Goal: Find specific page/section: Find specific page/section

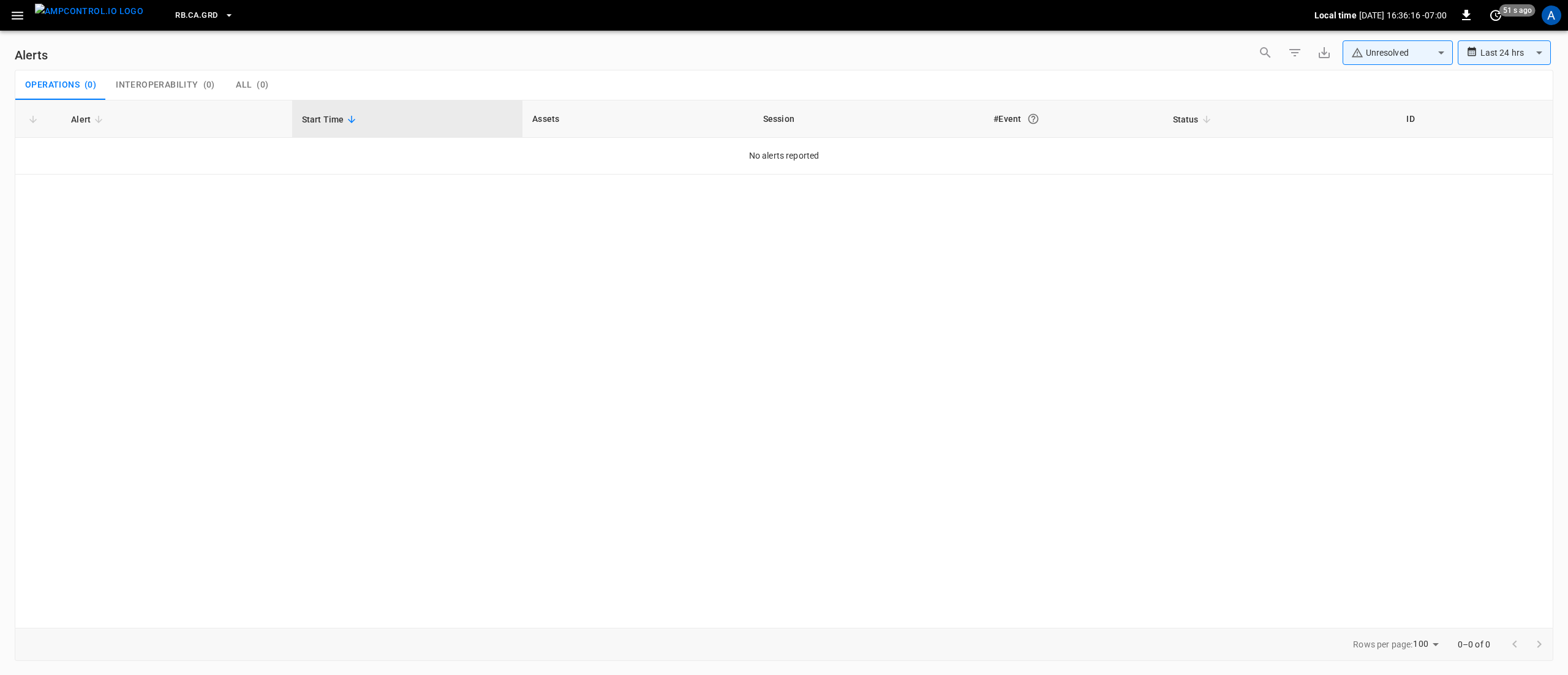
click at [697, 425] on div "Alert Start Time Assets Session #Event Status ID No alerts reported" at bounding box center [784, 364] width 1539 height 528
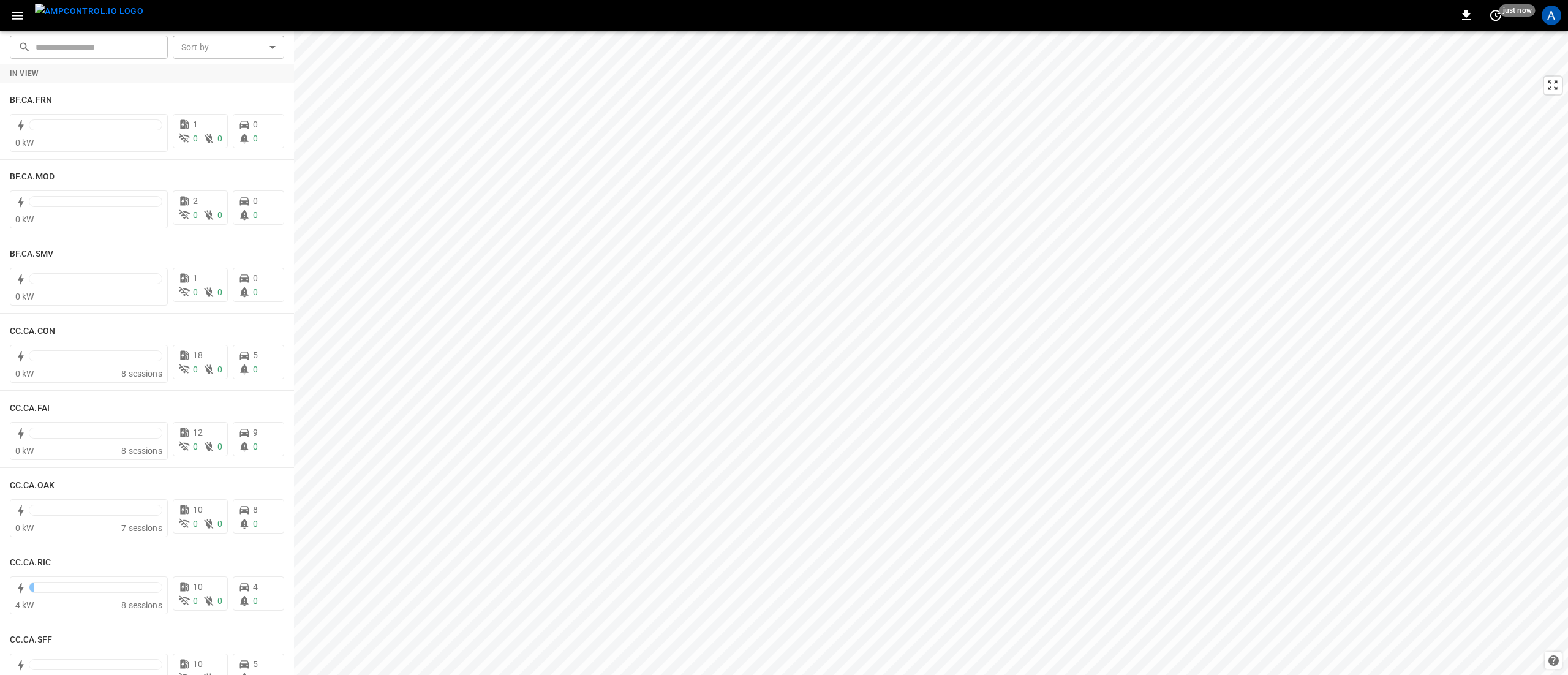
click at [11, 9] on icon "button" at bounding box center [17, 15] width 15 height 15
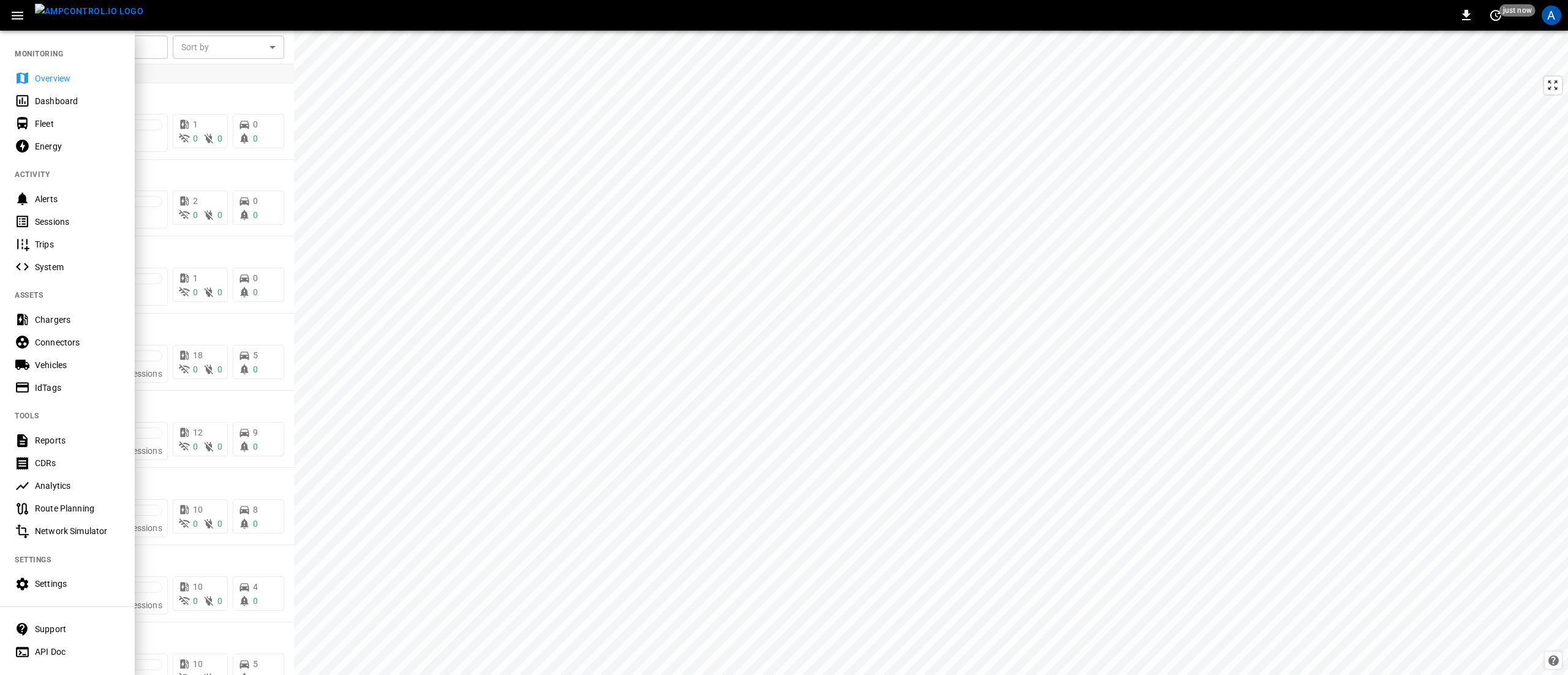
click at [184, 82] on div at bounding box center [784, 338] width 1568 height 675
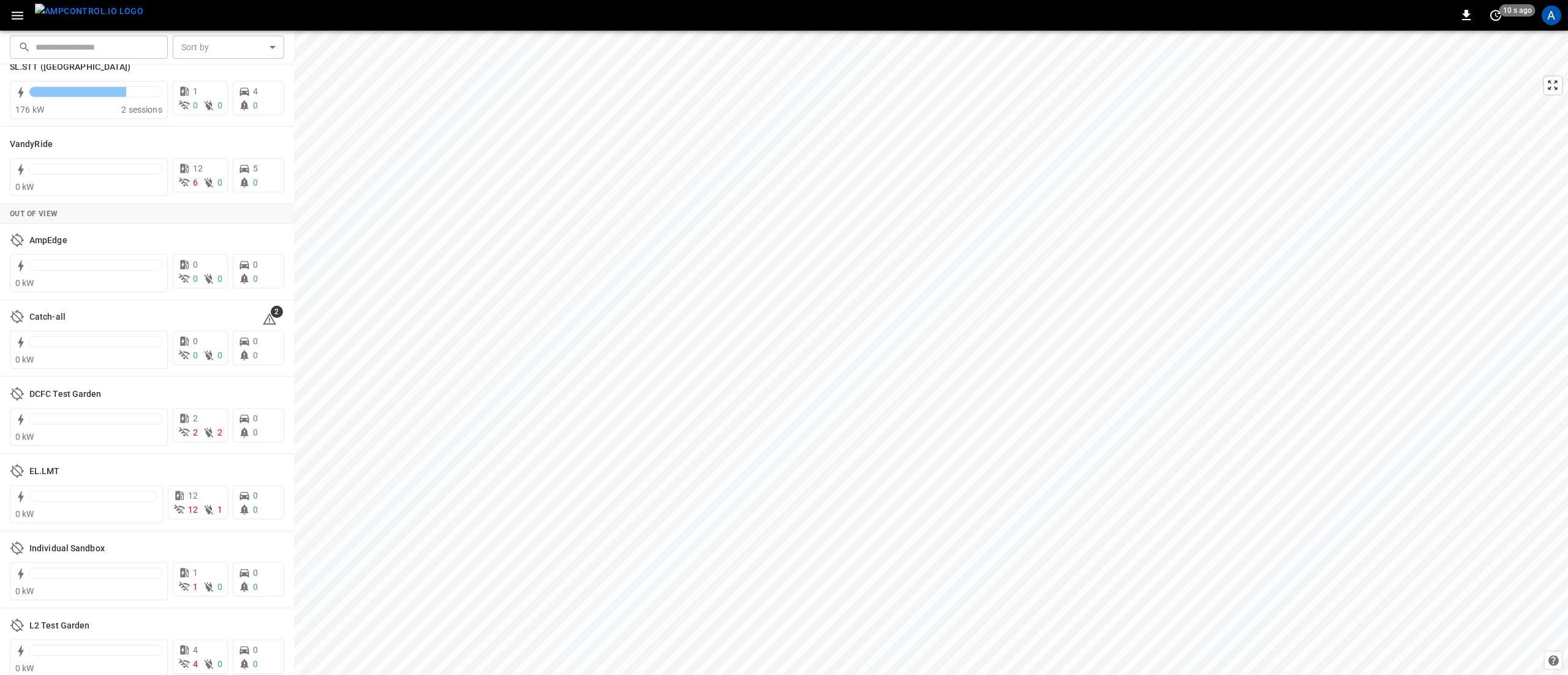
scroll to position [2512, 0]
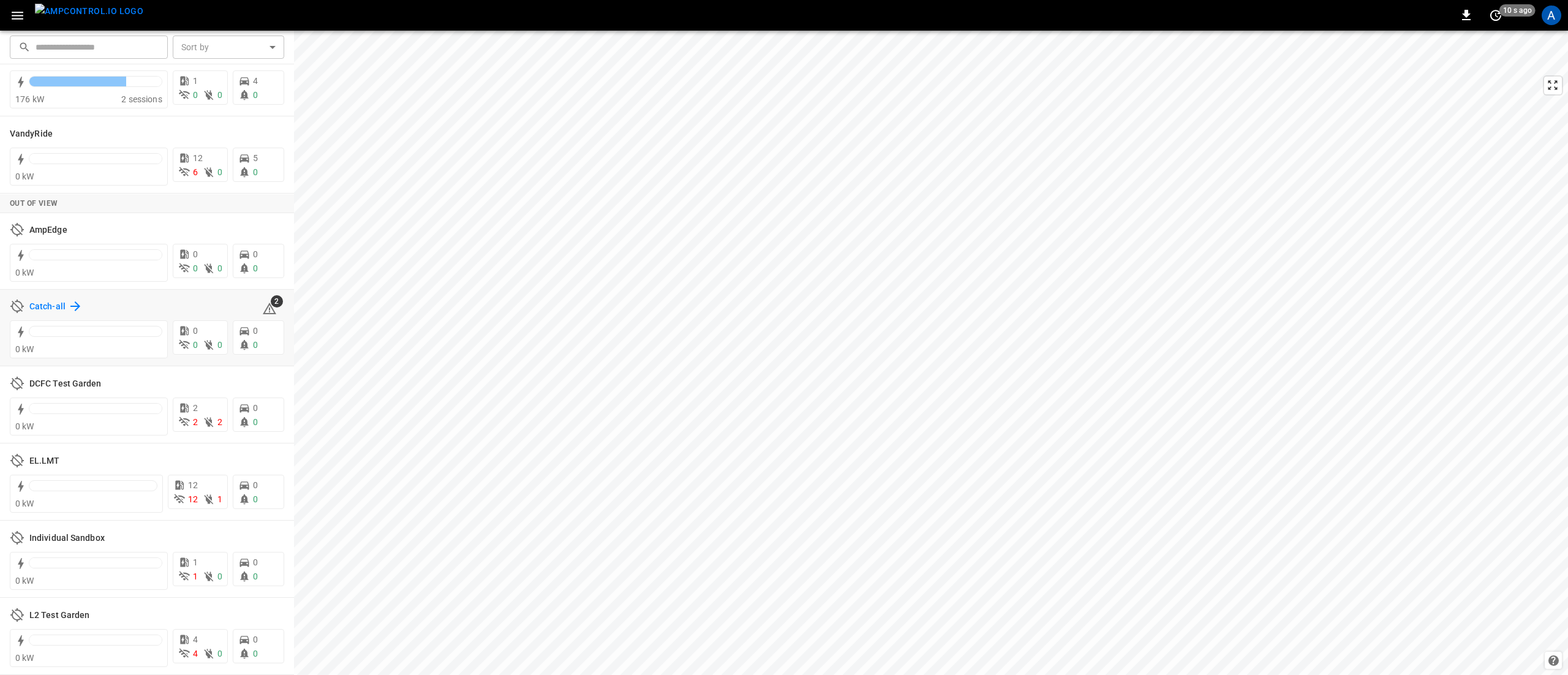
click at [58, 308] on h6 "Catch-all" at bounding box center [47, 307] width 36 height 13
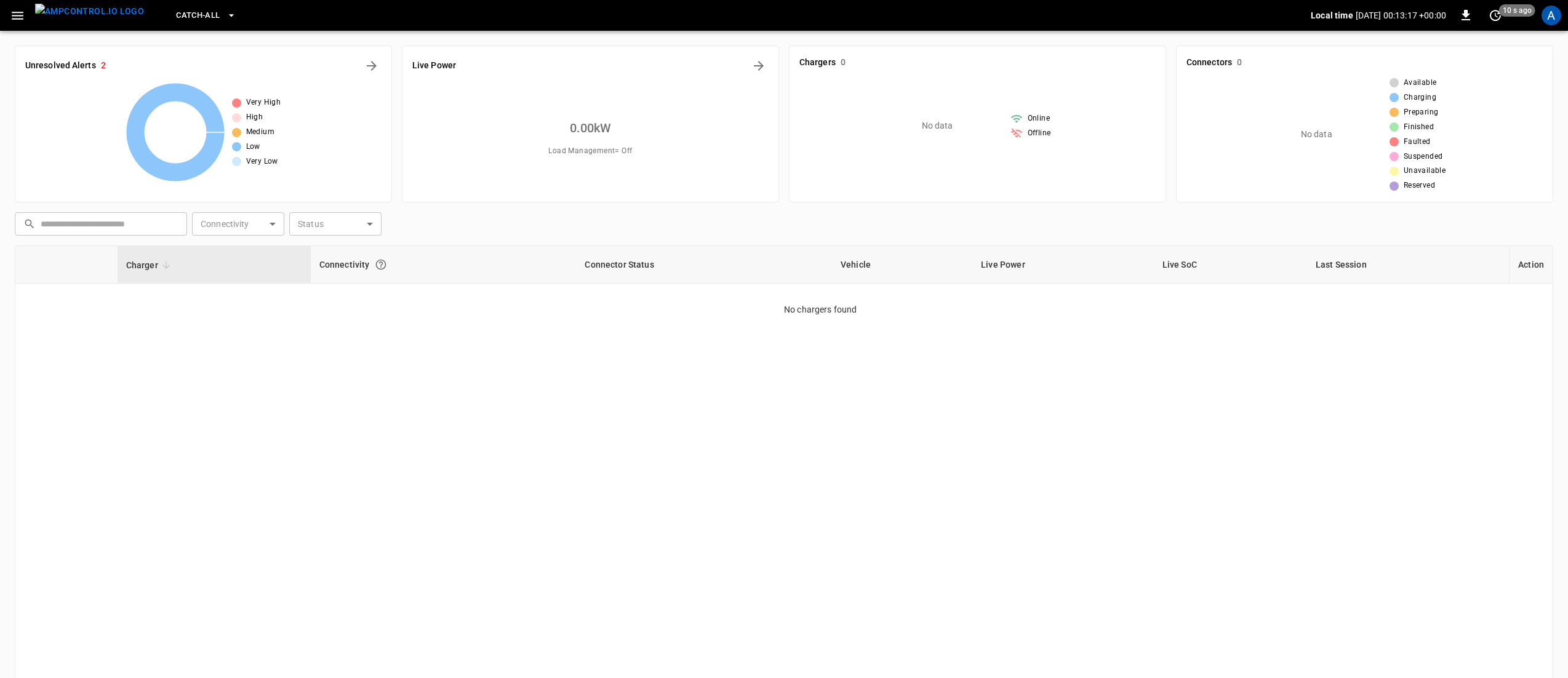
click at [616, 415] on div "Charger Connectivity Connector Status Vehicle Live Power Live SoC Last Session …" at bounding box center [784, 482] width 1539 height 474
click at [183, 14] on span "Catch-all" at bounding box center [197, 16] width 44 height 14
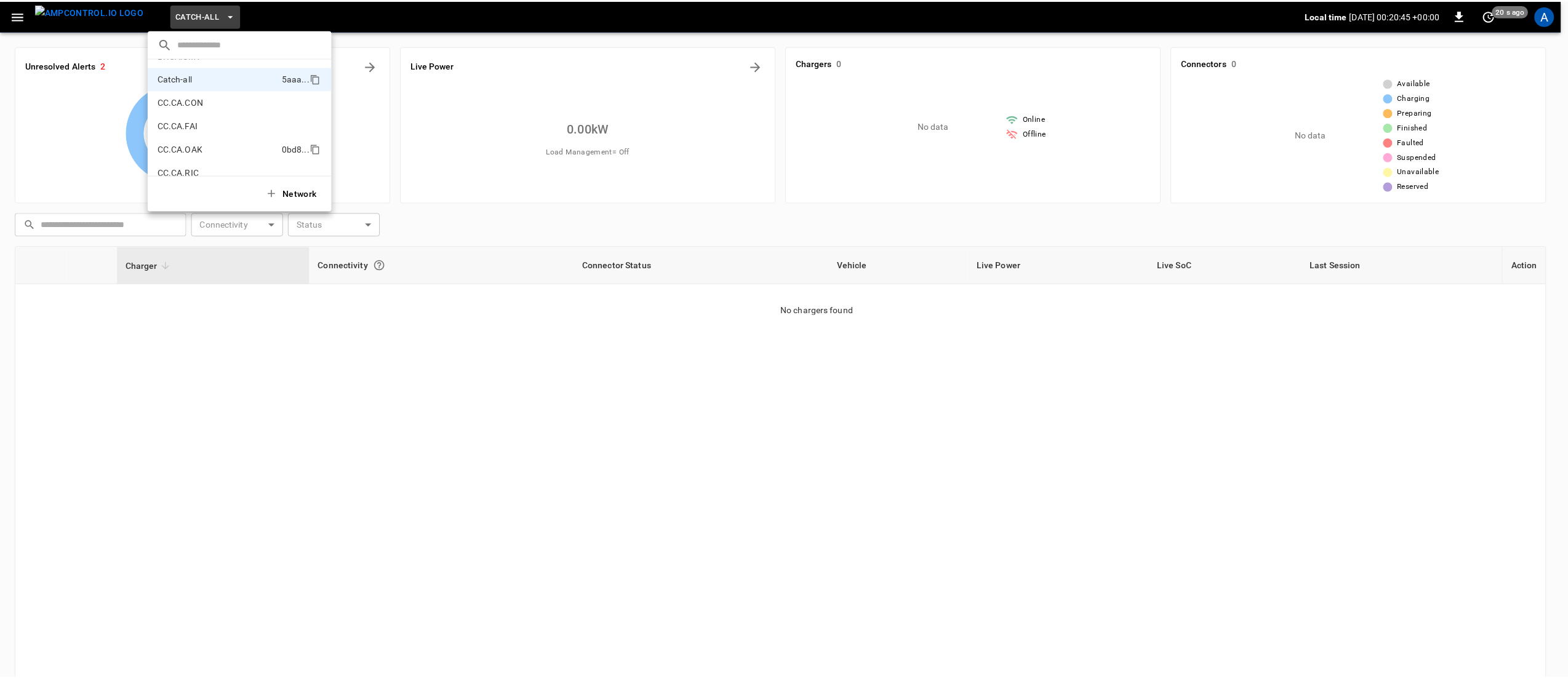
scroll to position [213, 0]
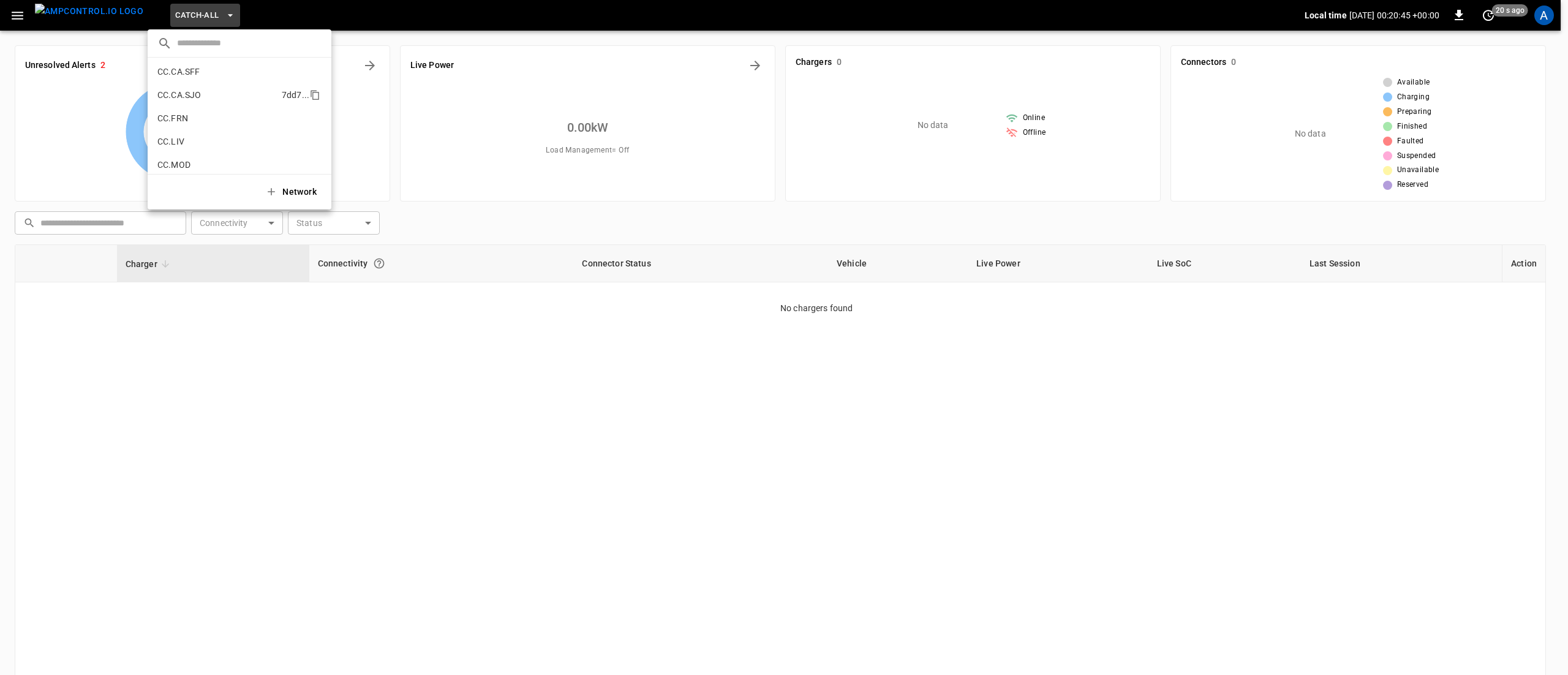
click at [212, 95] on li "CC.CA.SJO 7dd7 ..." at bounding box center [239, 95] width 184 height 24
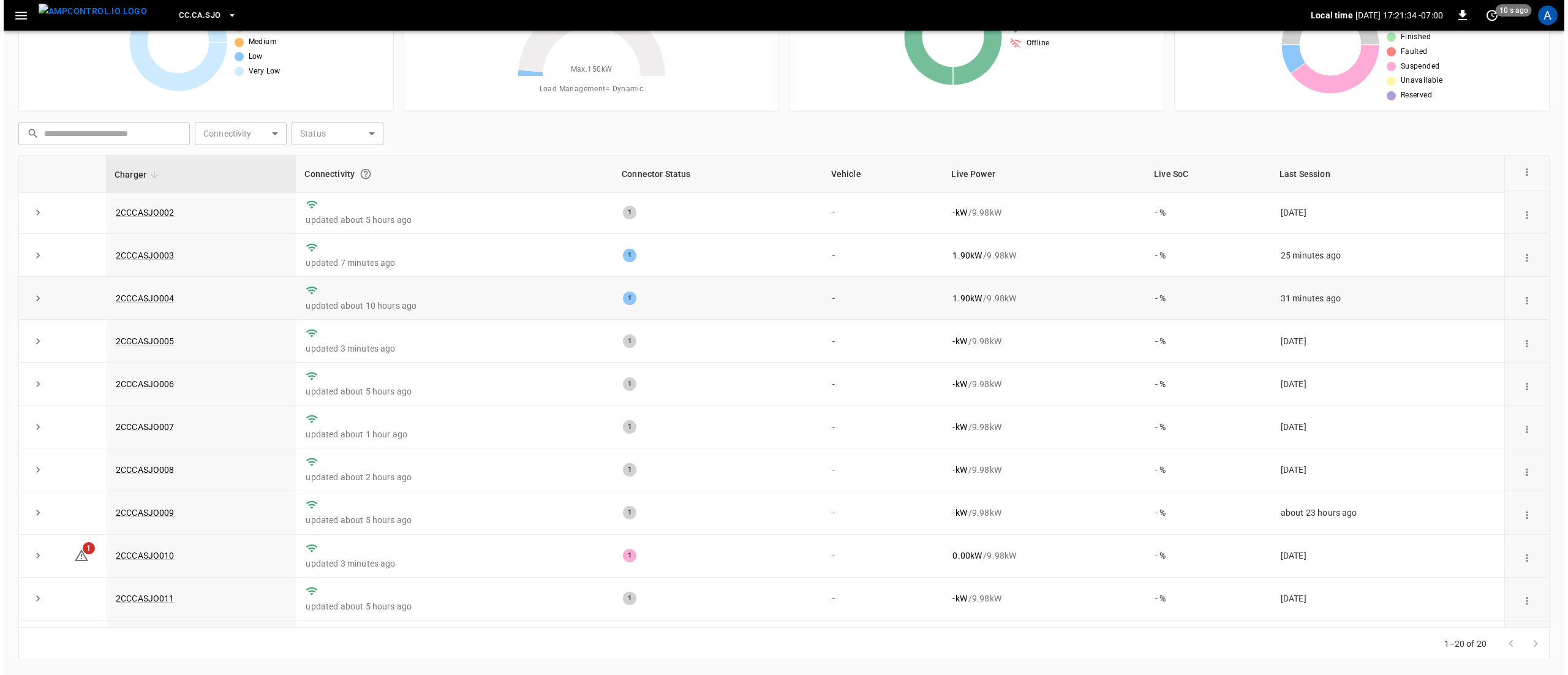
scroll to position [0, 0]
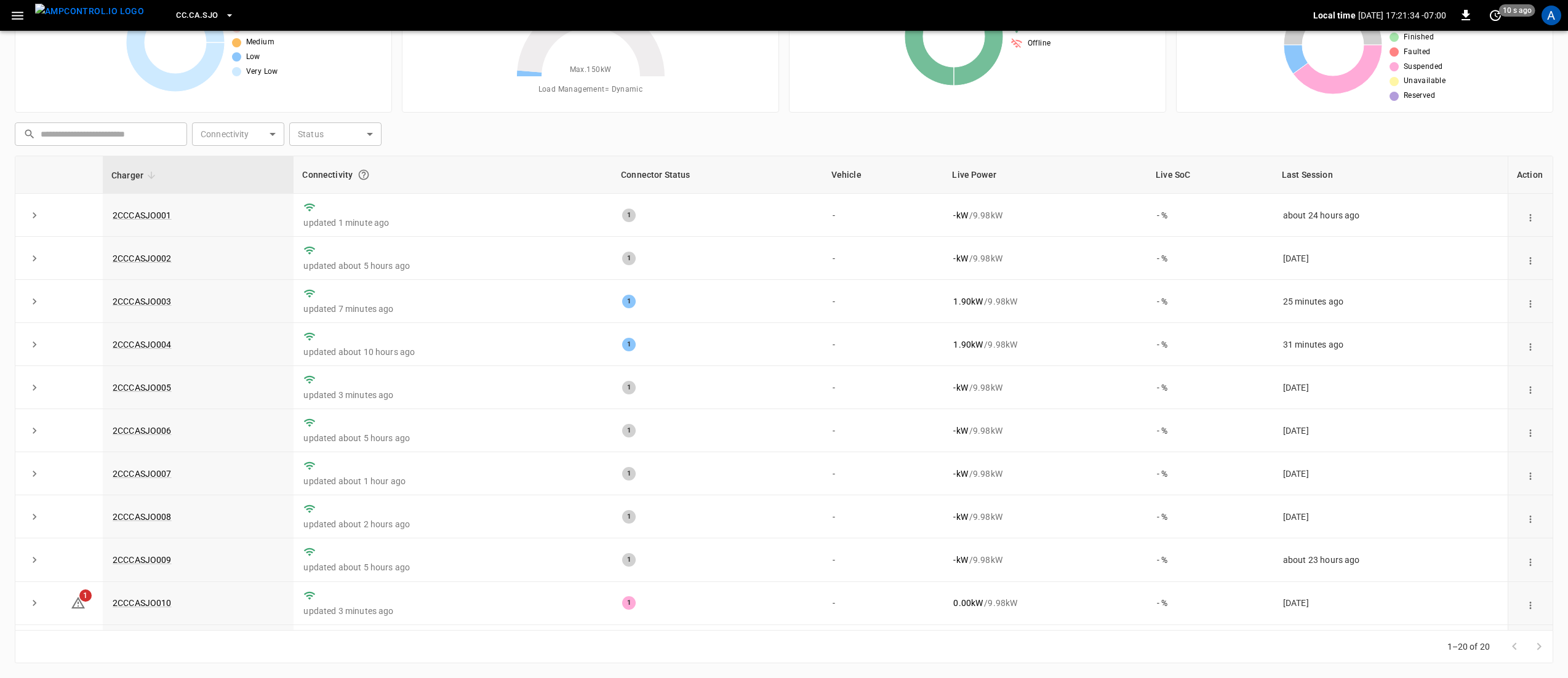
click at [186, 17] on span "CC.CA.SJO" at bounding box center [196, 16] width 42 height 14
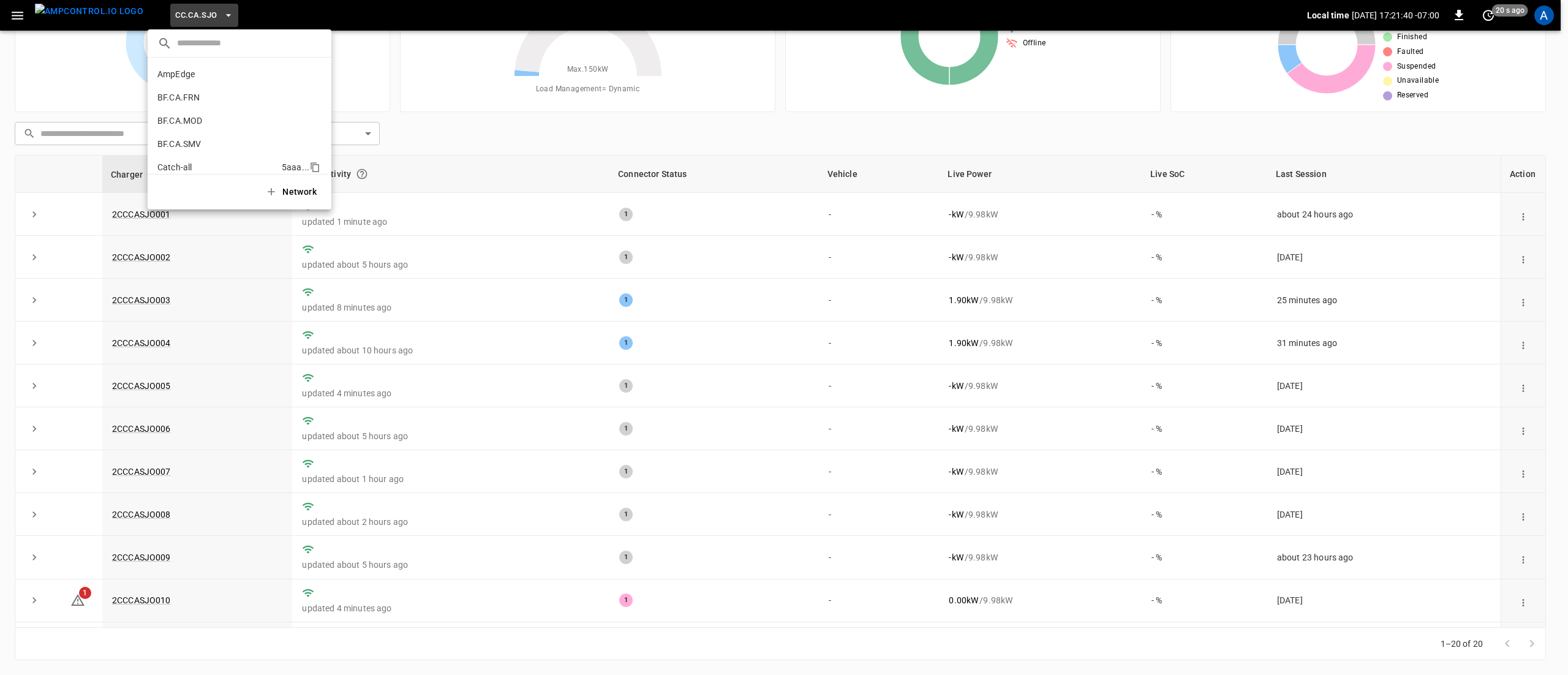
click at [199, 159] on li "Catch-all 5aaa ..." at bounding box center [239, 167] width 184 height 24
